Goal: Task Accomplishment & Management: Complete application form

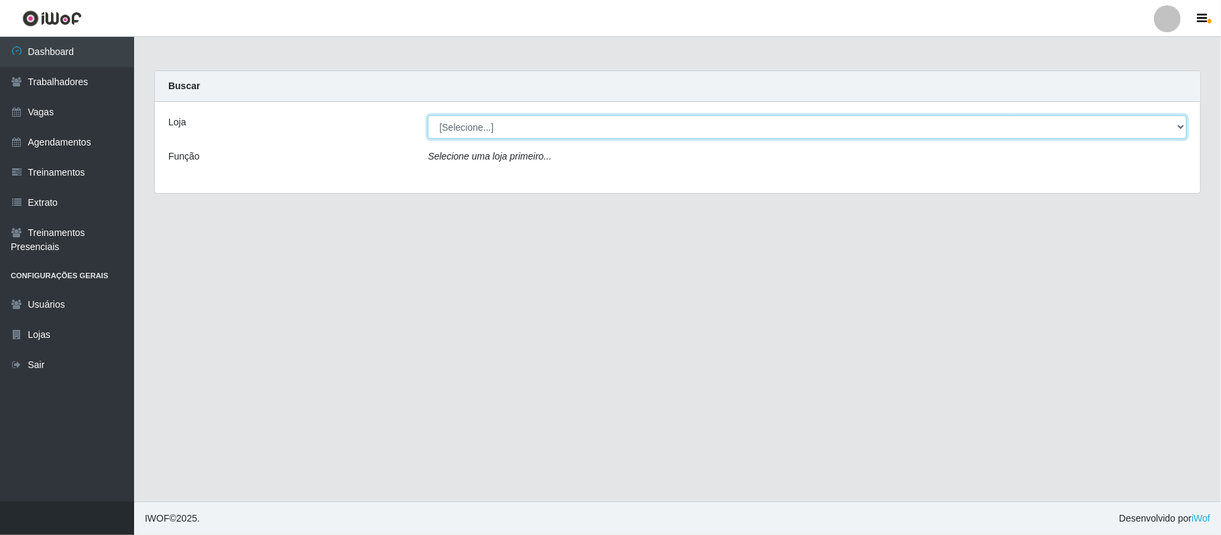
click at [779, 131] on select "[Selecione...] Supermercado Queiroz - Alto São Manoel Supermercado Queiroz - Ca…" at bounding box center [807, 126] width 759 height 23
click at [1164, 14] on div at bounding box center [1167, 18] width 27 height 27
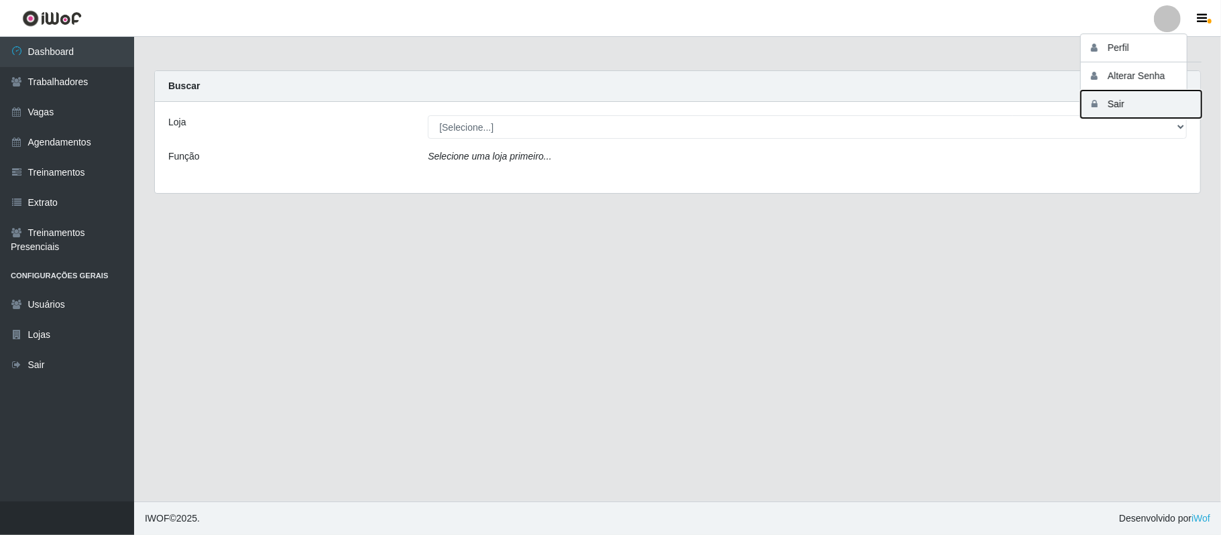
click at [1101, 107] on icon "button" at bounding box center [1093, 103] width 13 height 9
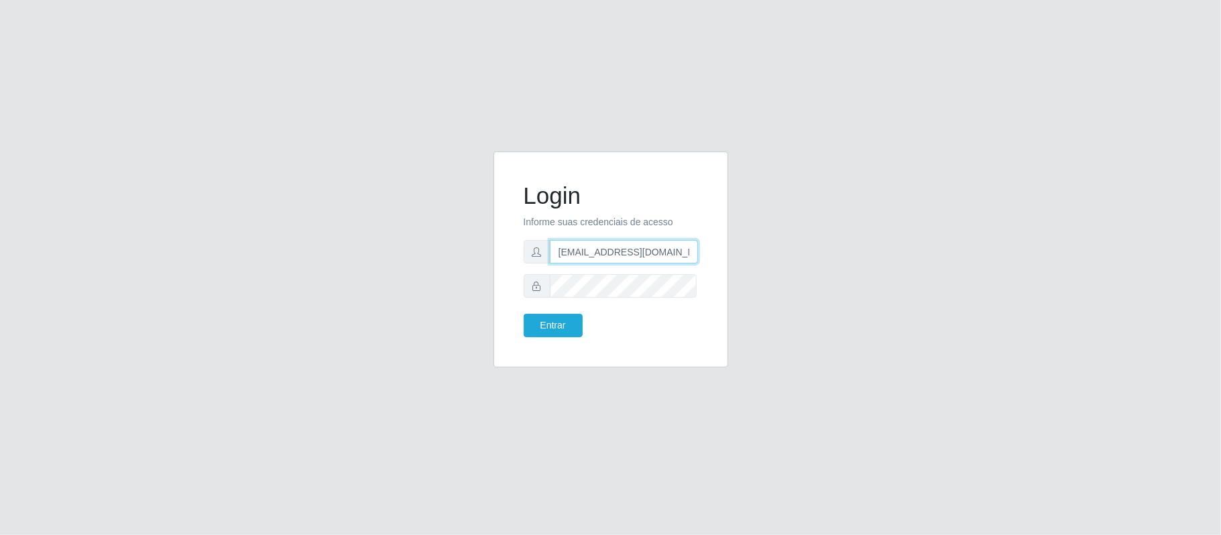
drag, startPoint x: 692, startPoint y: 255, endPoint x: 621, endPoint y: 253, distance: 71.1
click at [621, 253] on input "anacarina390@spqueiroz.com" at bounding box center [624, 251] width 148 height 23
type input "anacarina390@queiroz.com"
click at [554, 320] on button "Entrar" at bounding box center [553, 325] width 59 height 23
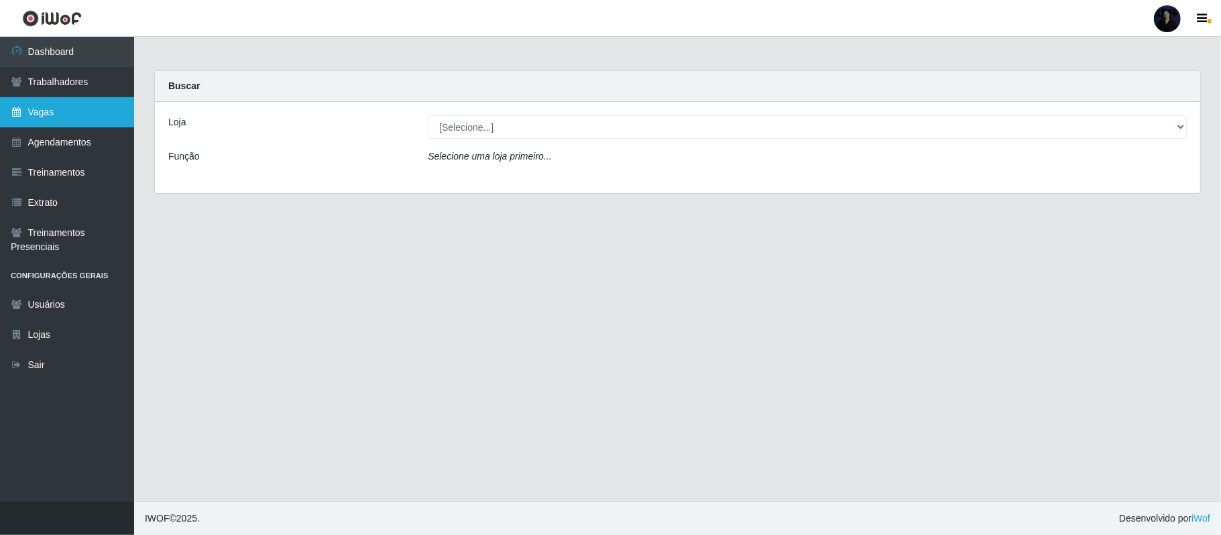
click at [78, 121] on link "Vagas" at bounding box center [67, 112] width 134 height 30
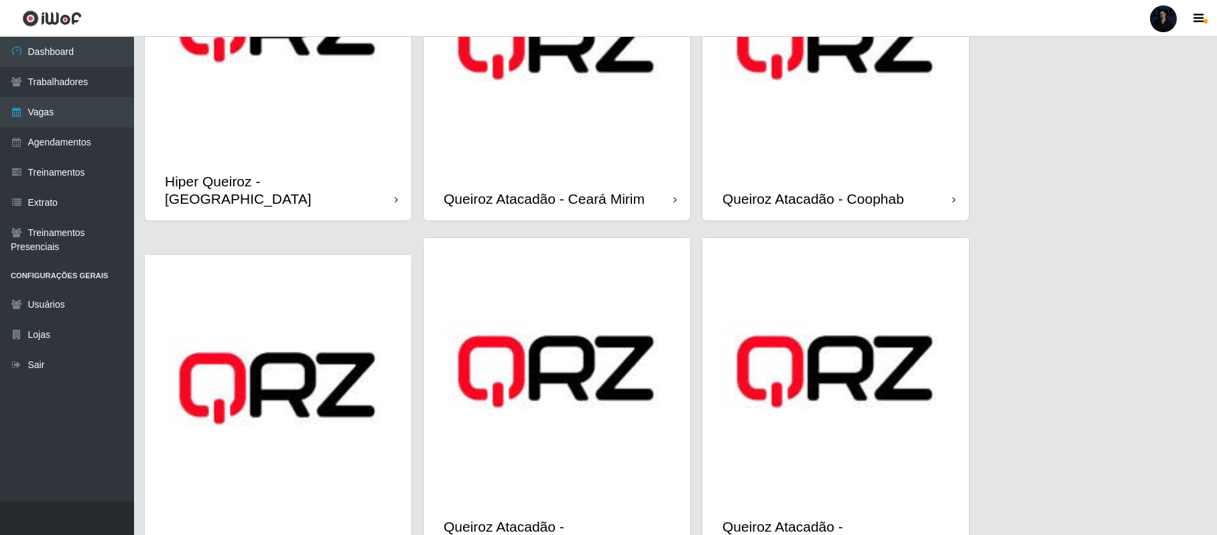
scroll to position [446, 0]
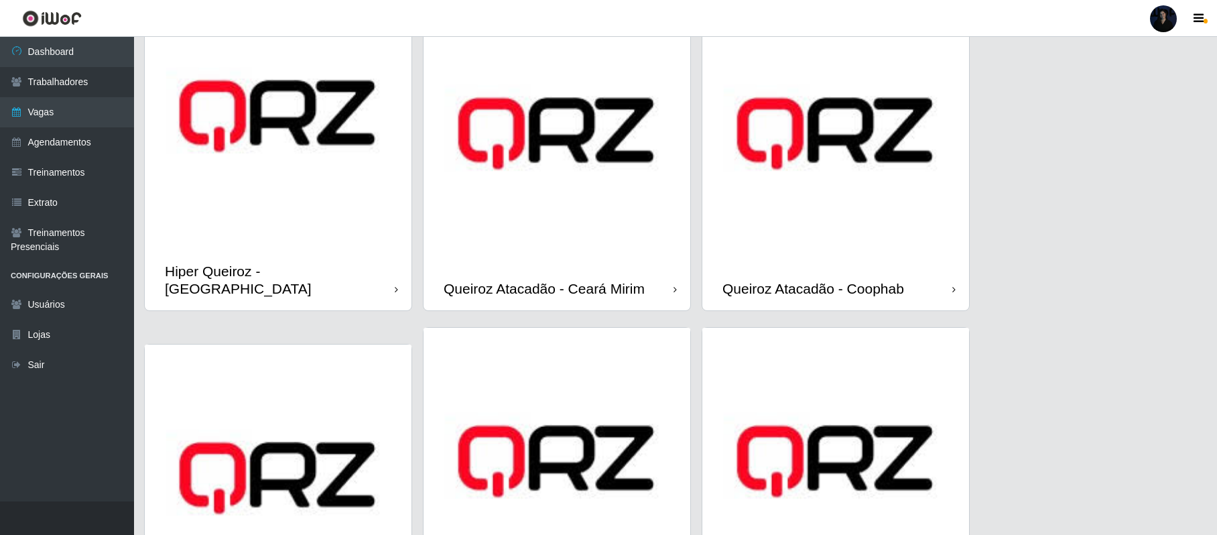
click at [788, 181] on img at bounding box center [835, 133] width 267 height 267
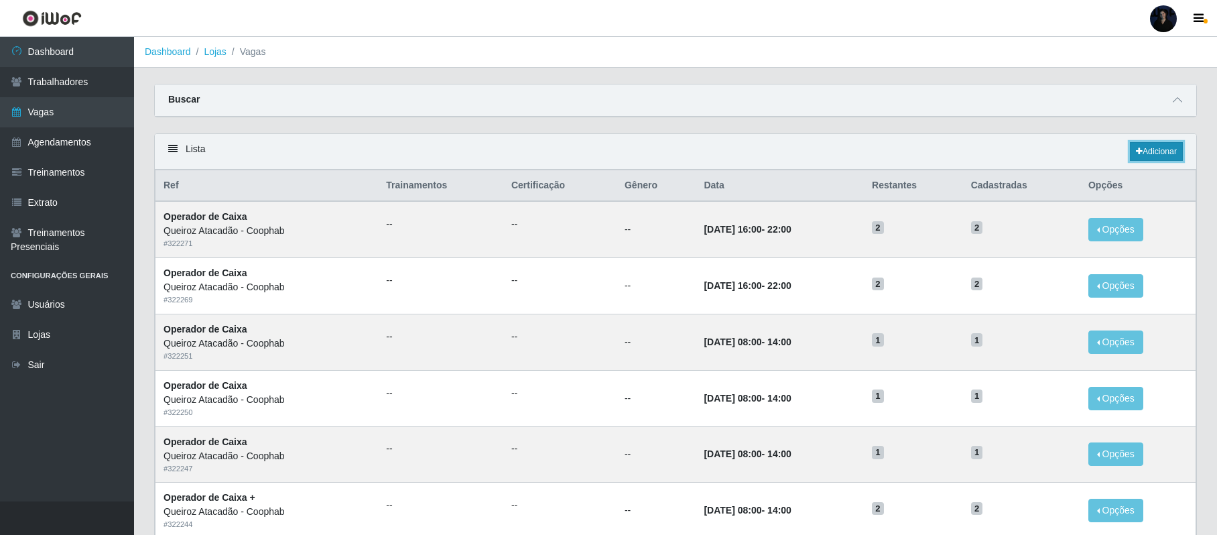
click at [1148, 156] on link "Adicionar" at bounding box center [1156, 151] width 53 height 19
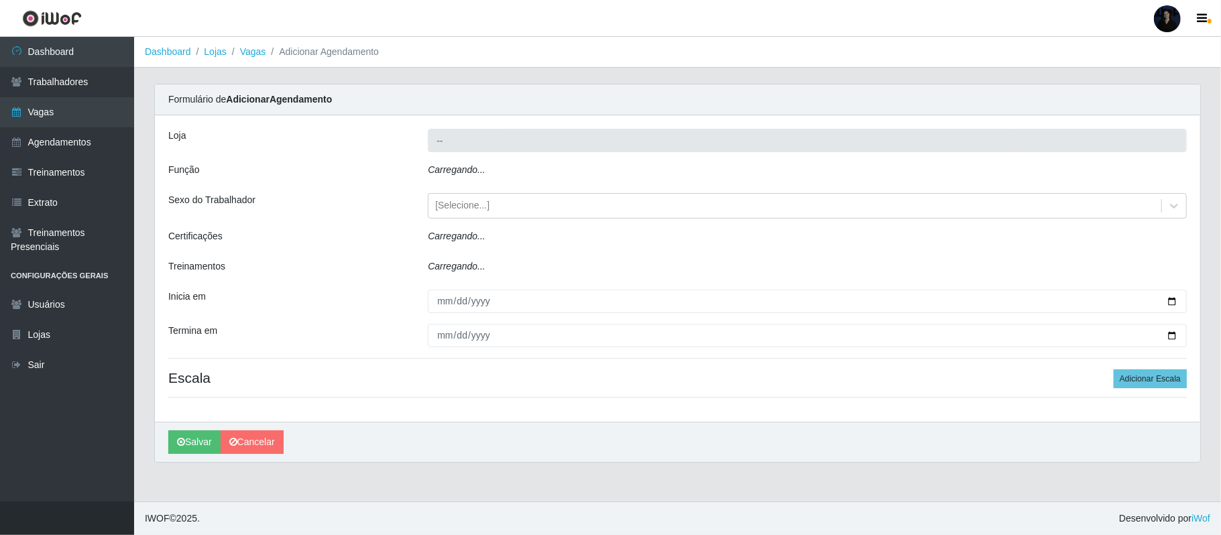
type input "Queiroz Atacadão - Coophab"
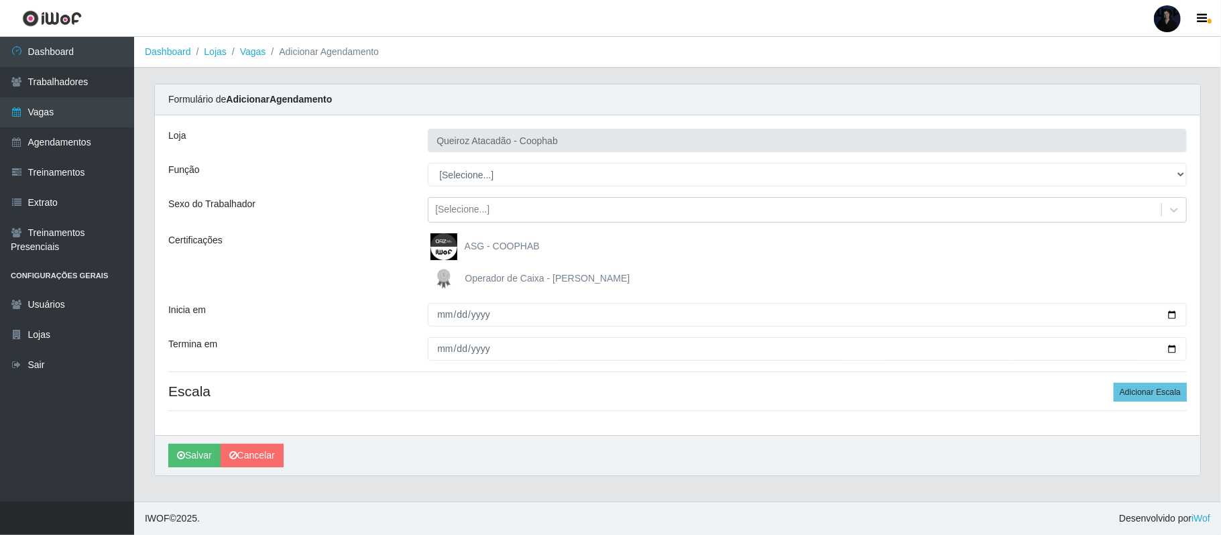
click at [456, 189] on div "[PERSON_NAME] Atacadão - Coophab Função [Selecione...] ASG ASG + ASG ++ Embalad…" at bounding box center [677, 275] width 1045 height 320
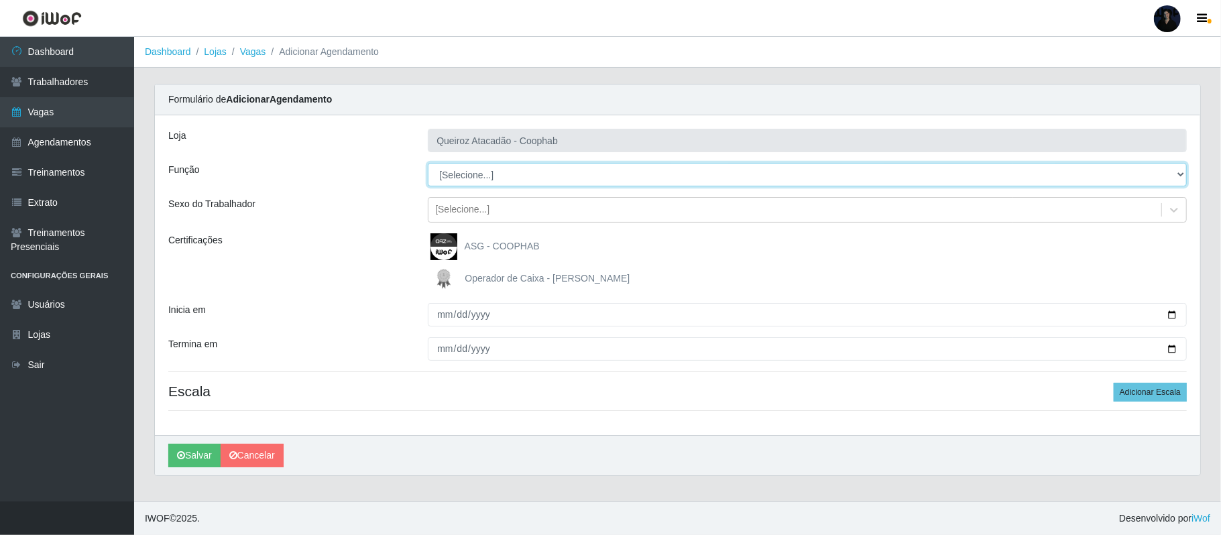
click at [462, 175] on select "[Selecione...] ASG ASG + ASG ++ Embalador Embalador + Embalador ++ Operador de …" at bounding box center [807, 174] width 759 height 23
select select "73"
click at [428, 164] on select "[Selecione...] ASG ASG + ASG ++ Embalador Embalador + Embalador ++ Operador de …" at bounding box center [807, 174] width 759 height 23
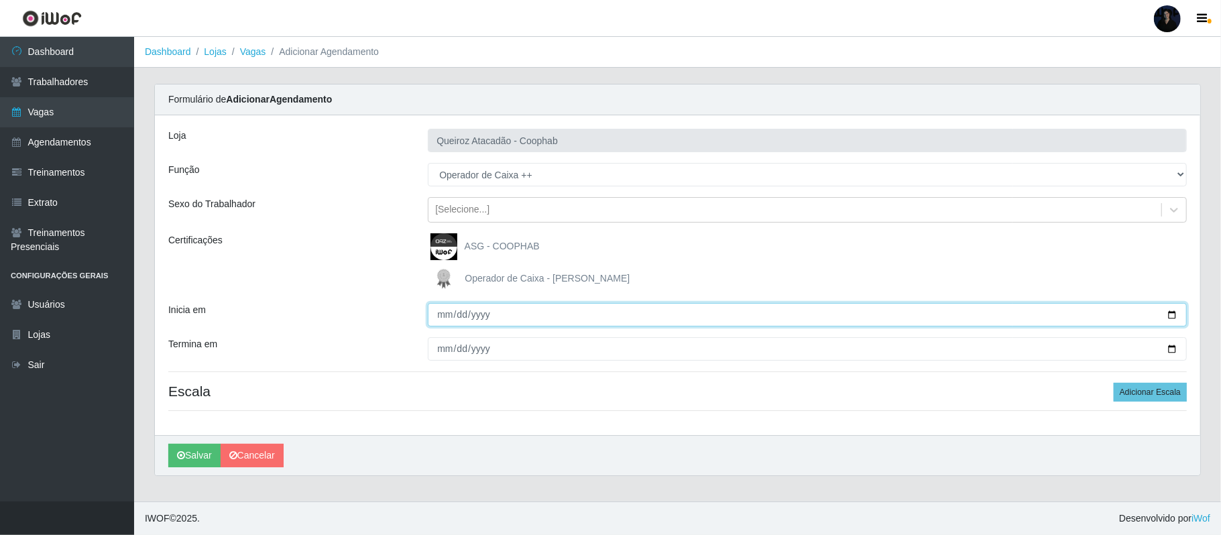
click at [1170, 314] on input "Inicia em" at bounding box center [807, 314] width 759 height 23
type input "[DATE]"
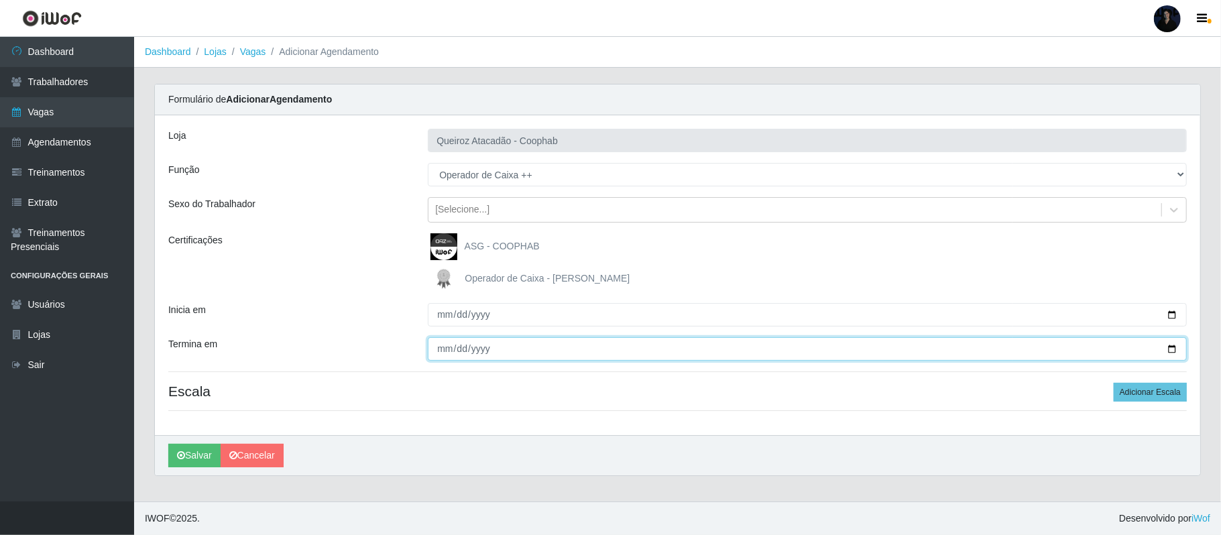
click at [1173, 351] on input "Termina em" at bounding box center [807, 348] width 759 height 23
type input "[DATE]"
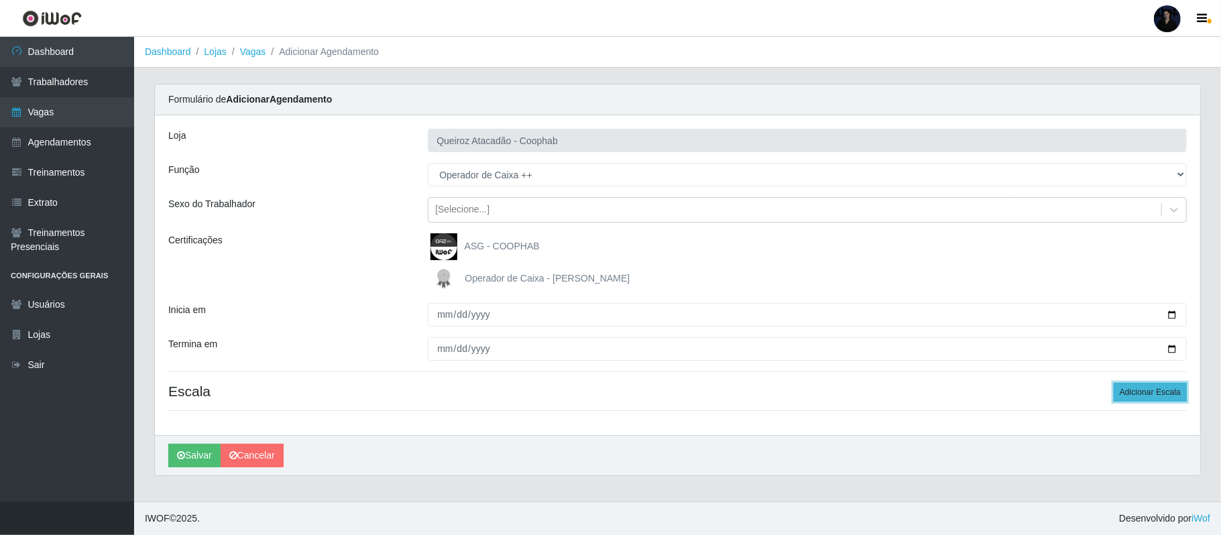
click at [1132, 390] on button "Adicionar Escala" at bounding box center [1149, 392] width 73 height 19
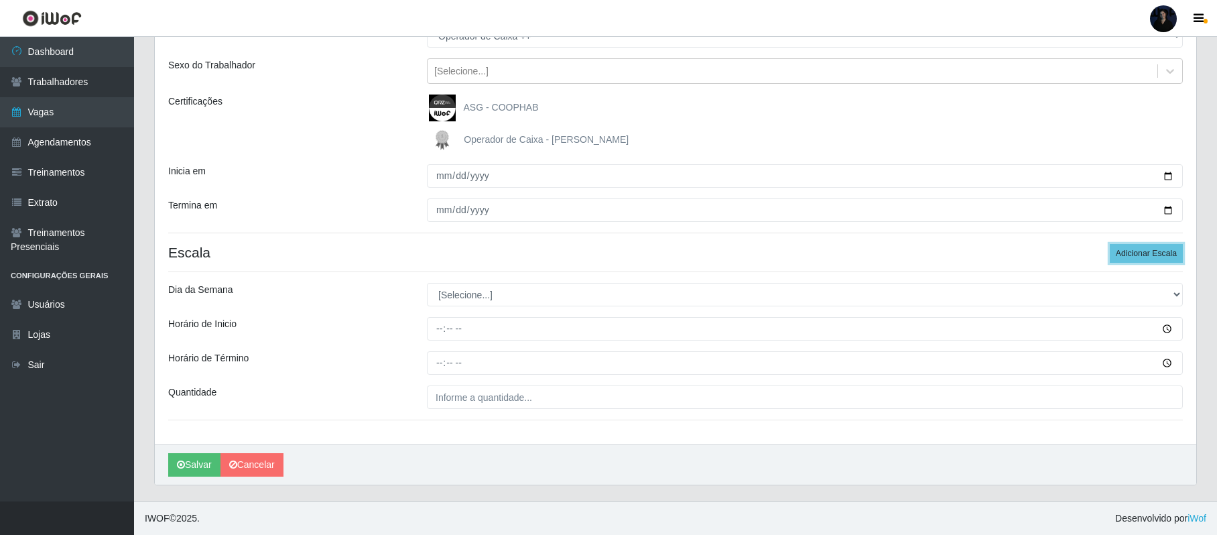
scroll to position [141, 0]
click at [491, 292] on select "[Selecione...] Segunda Terça Quarta Quinta Sexta Sábado Domingo" at bounding box center [805, 294] width 756 height 23
select select "0"
click at [427, 283] on select "[Selecione...] Segunda Terça Quarta Quinta Sexta Sábado Domingo" at bounding box center [805, 294] width 756 height 23
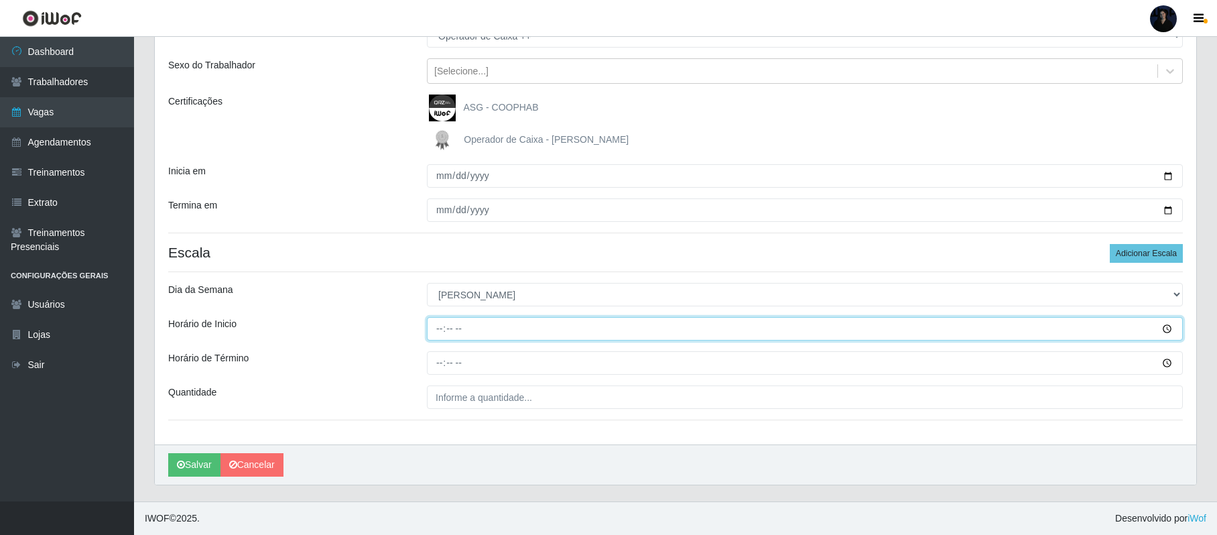
click at [440, 328] on input "Horário de Inicio" at bounding box center [805, 328] width 756 height 23
type input "08:00"
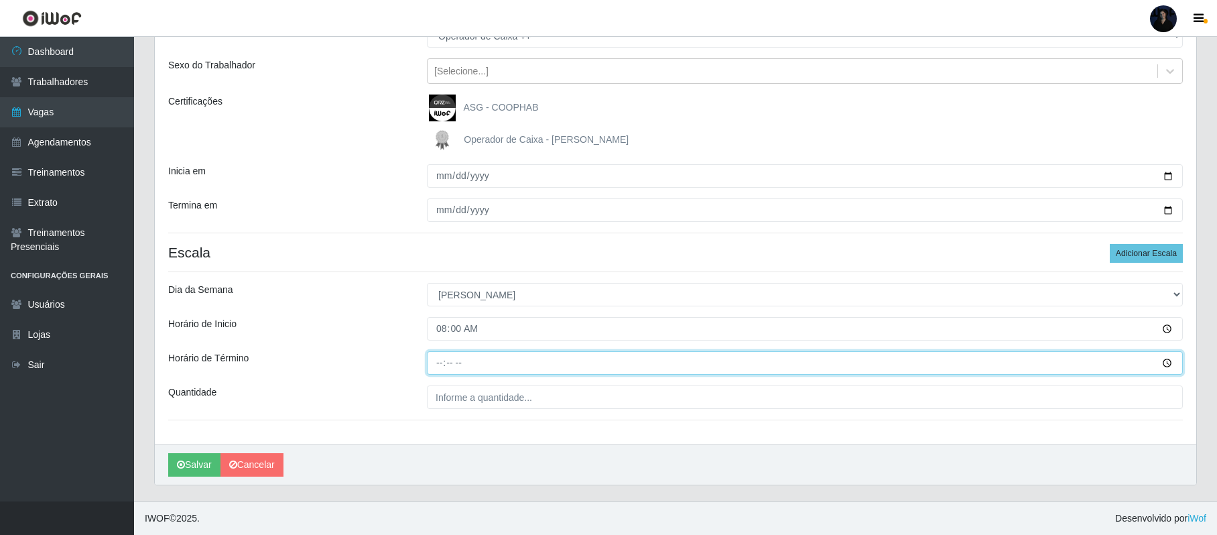
click at [443, 359] on input "Horário de Término" at bounding box center [805, 362] width 756 height 23
type input "14:00"
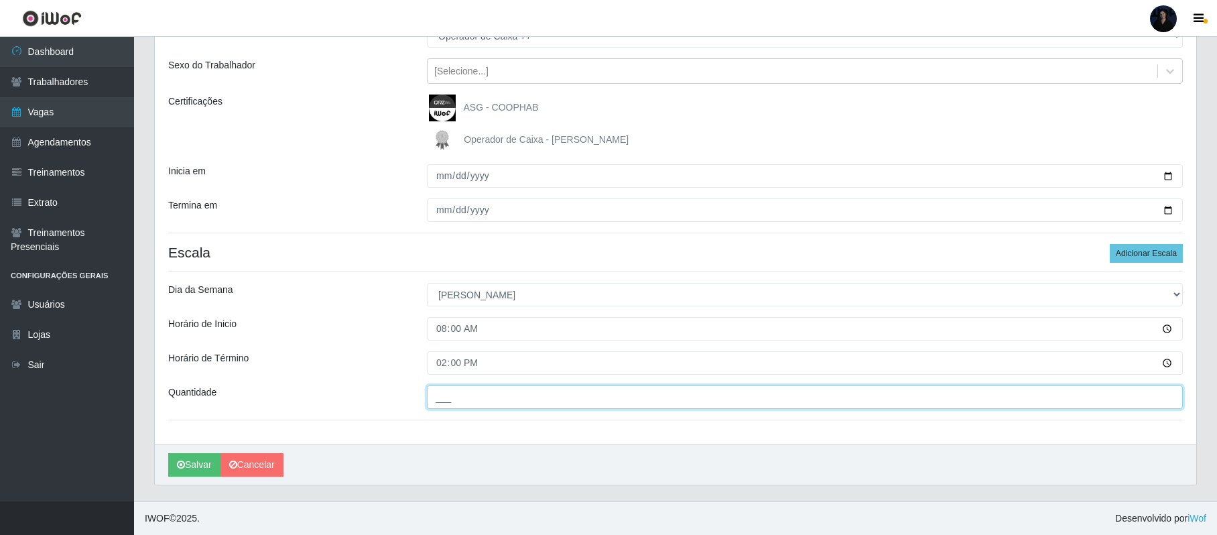
click at [443, 402] on input "___" at bounding box center [805, 396] width 756 height 23
type input "2__"
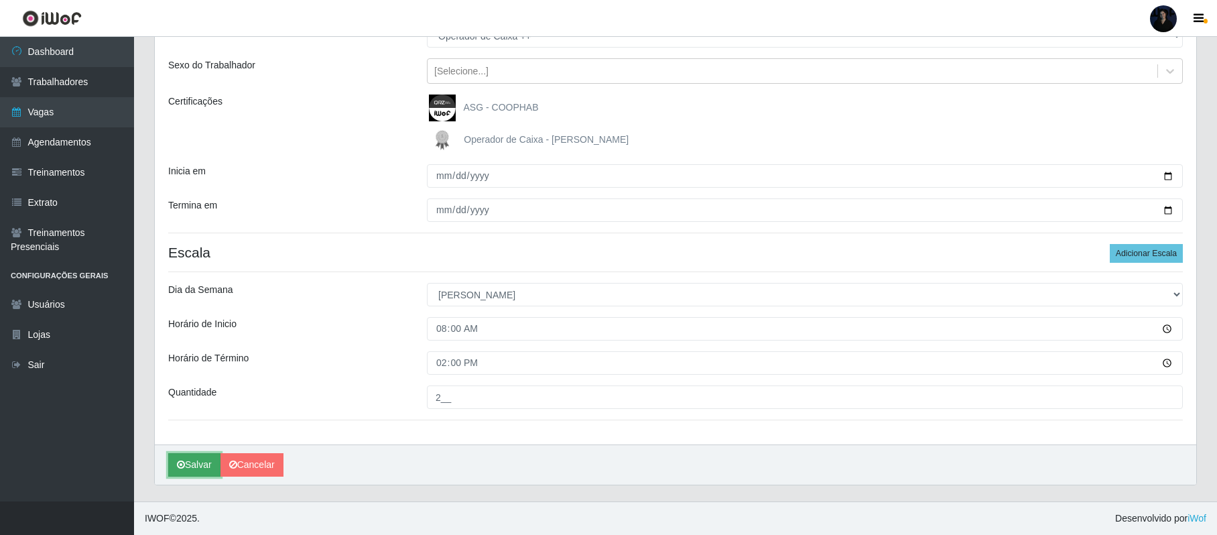
click at [189, 470] on button "Salvar" at bounding box center [194, 464] width 52 height 23
